Goal: Entertainment & Leisure: Consume media (video, audio)

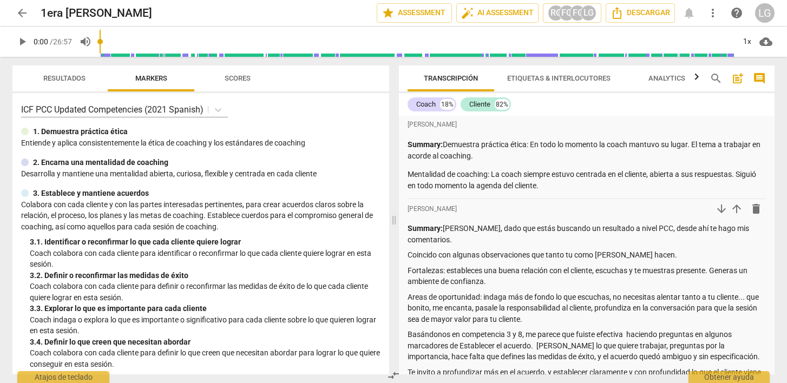
click at [19, 16] on span "arrow_back" at bounding box center [22, 12] width 13 height 13
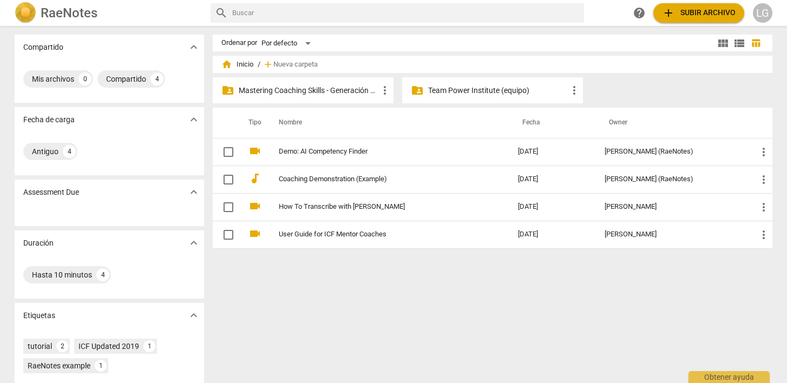
click at [323, 92] on p "Mastering Coaching Skills - Generación 31" at bounding box center [309, 90] width 140 height 11
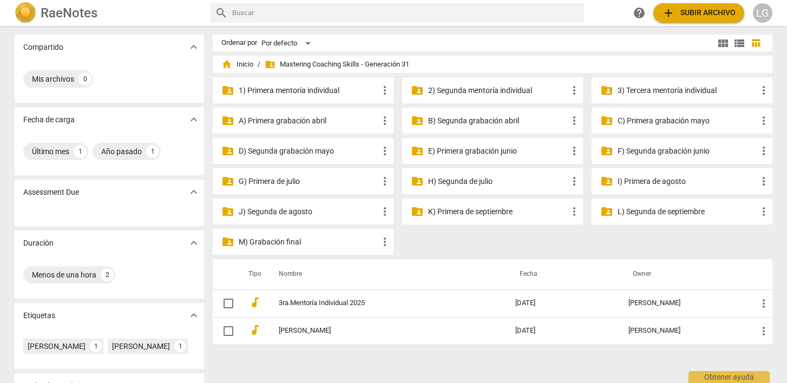
click at [656, 90] on p "3) Tercera mentoría individual" at bounding box center [688, 90] width 140 height 11
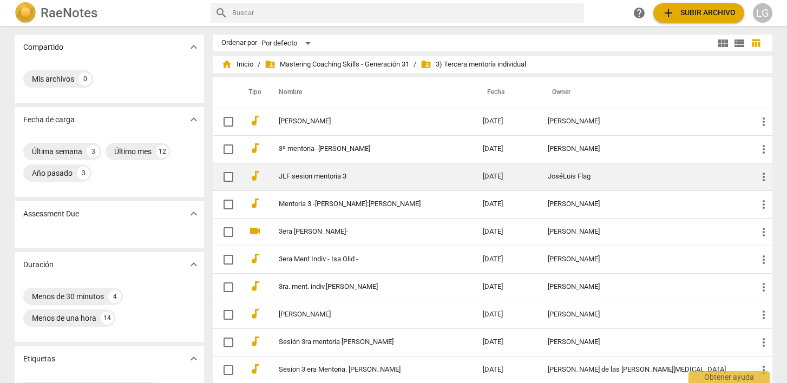
click at [317, 174] on link "JLF sesion mentoria 3" at bounding box center [361, 177] width 165 height 8
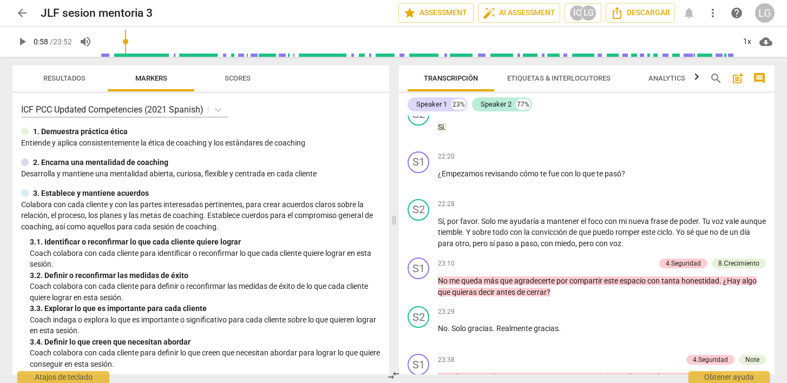
scroll to position [1596, 0]
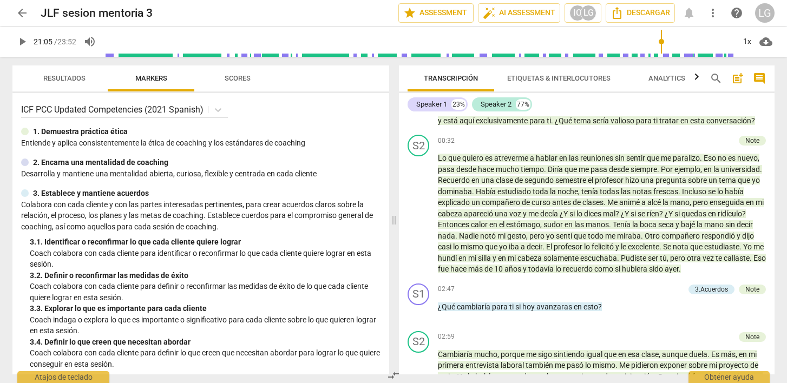
drag, startPoint x: 103, startPoint y: 41, endPoint x: 660, endPoint y: 44, distance: 557.0
click at [660, 44] on input "range" at bounding box center [419, 41] width 631 height 35
click at [22, 41] on span "play_arrow" at bounding box center [22, 41] width 13 height 13
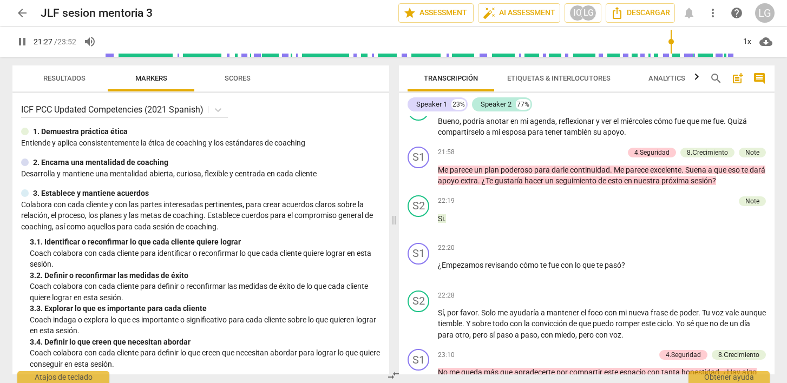
scroll to position [3865, 0]
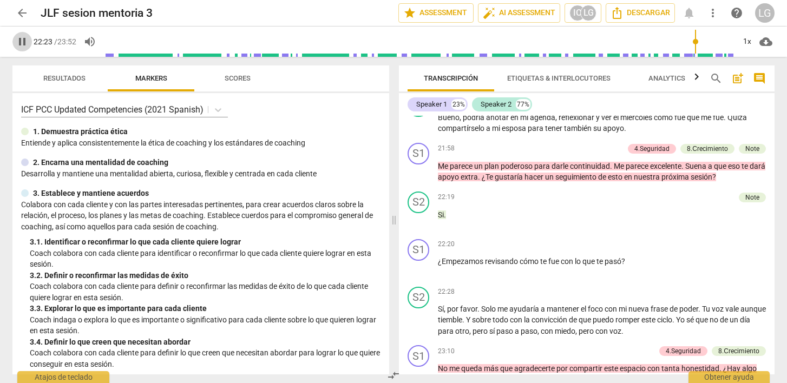
click at [24, 44] on span "pause" at bounding box center [22, 41] width 13 height 13
type input "1344"
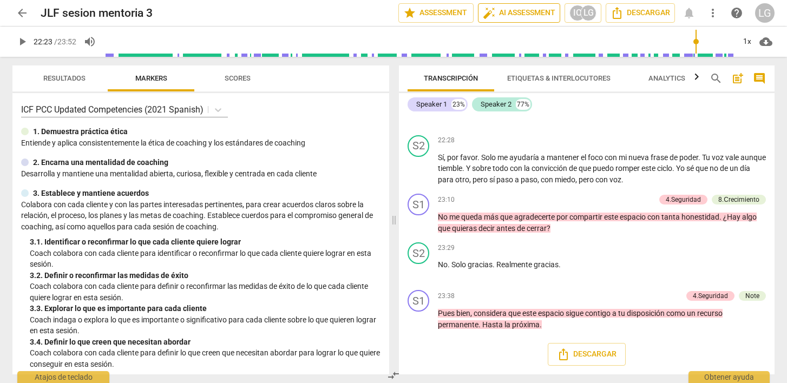
scroll to position [4039, 0]
